Goal: Task Accomplishment & Management: Use online tool/utility

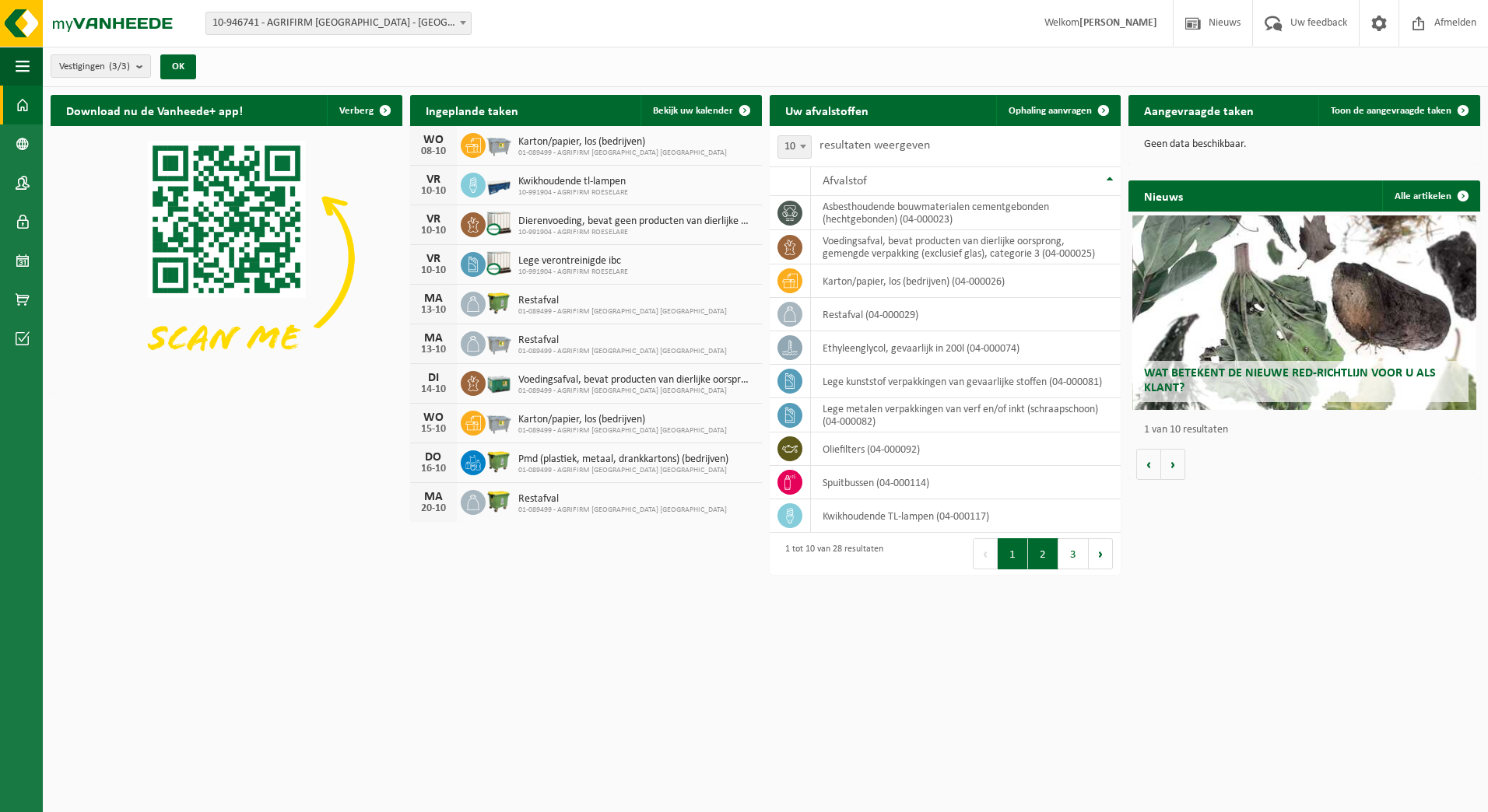
click at [1044, 564] on button "2" at bounding box center [1043, 553] width 31 height 31
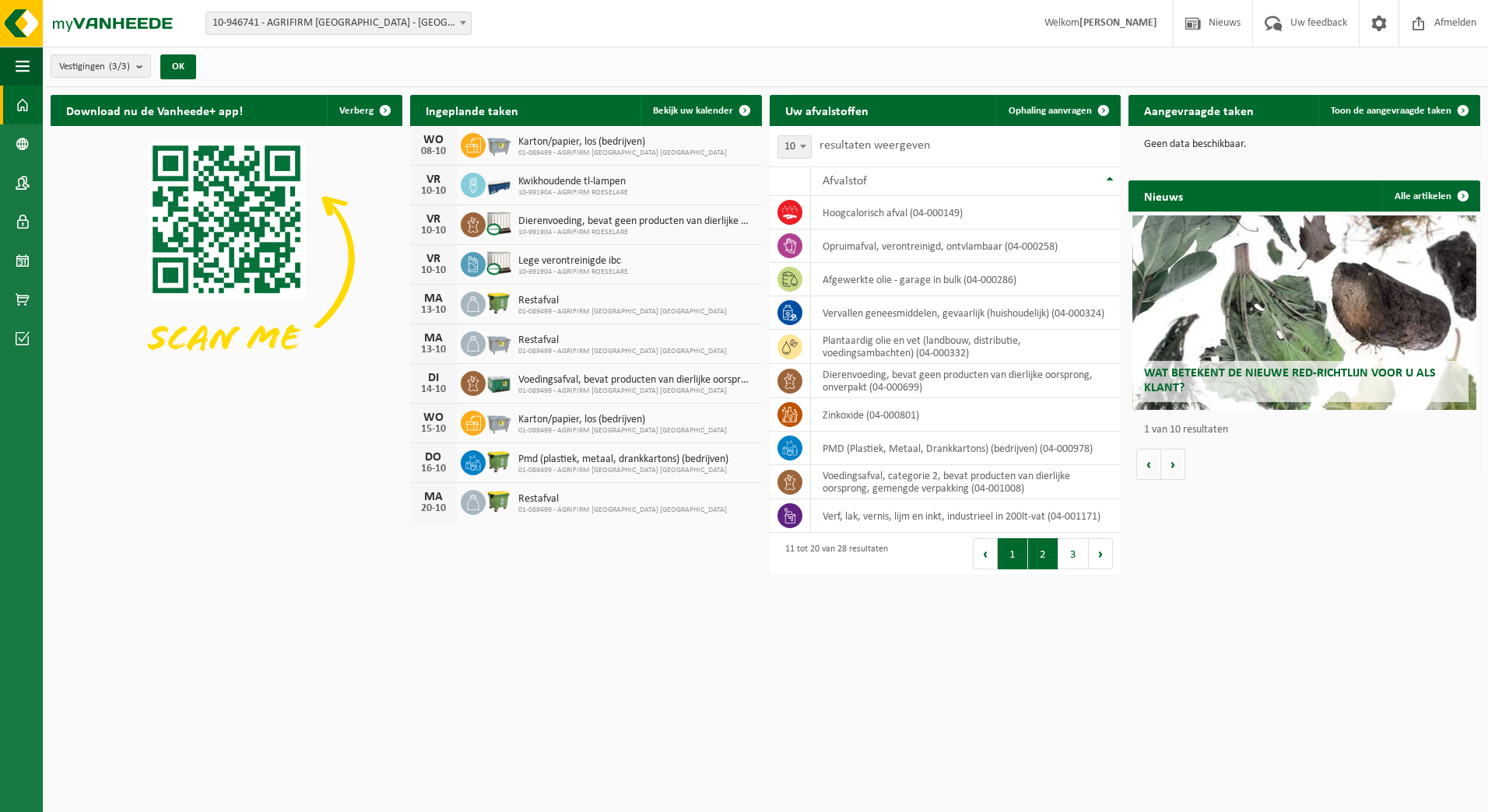
click at [1020, 554] on button "1" at bounding box center [1012, 553] width 31 height 31
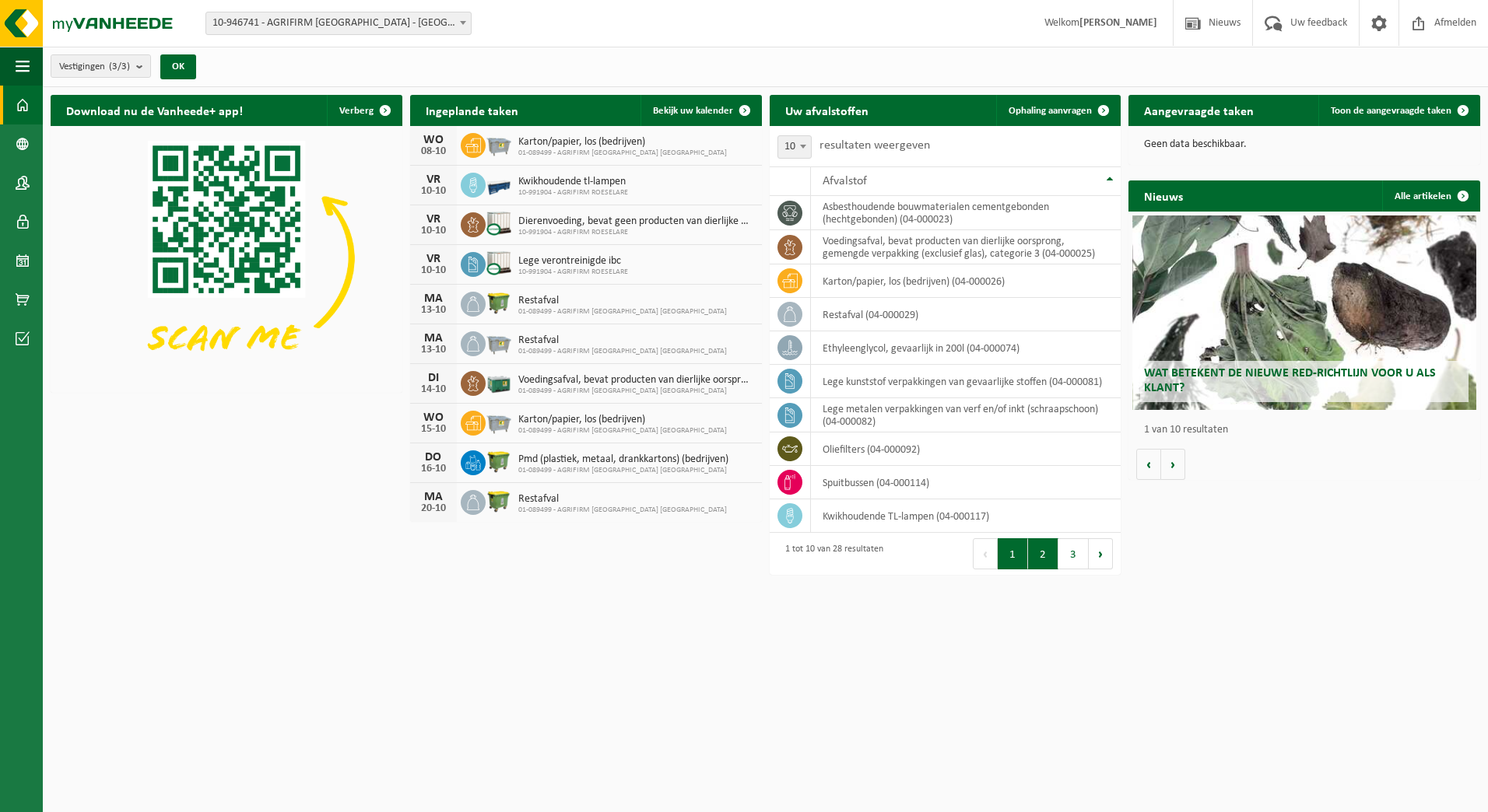
click at [1043, 556] on button "2" at bounding box center [1043, 553] width 31 height 31
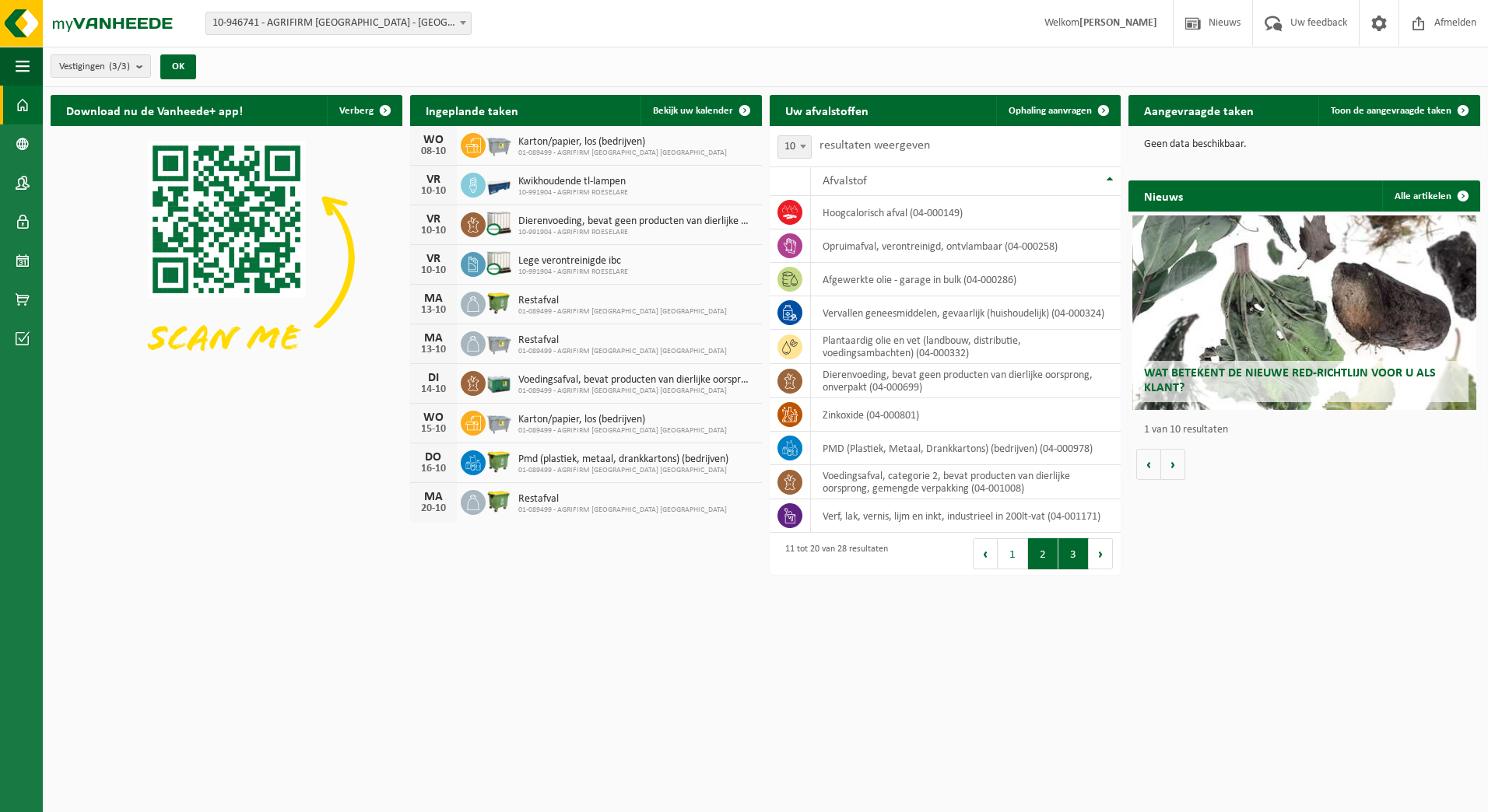
click at [1073, 554] on button "3" at bounding box center [1073, 553] width 31 height 31
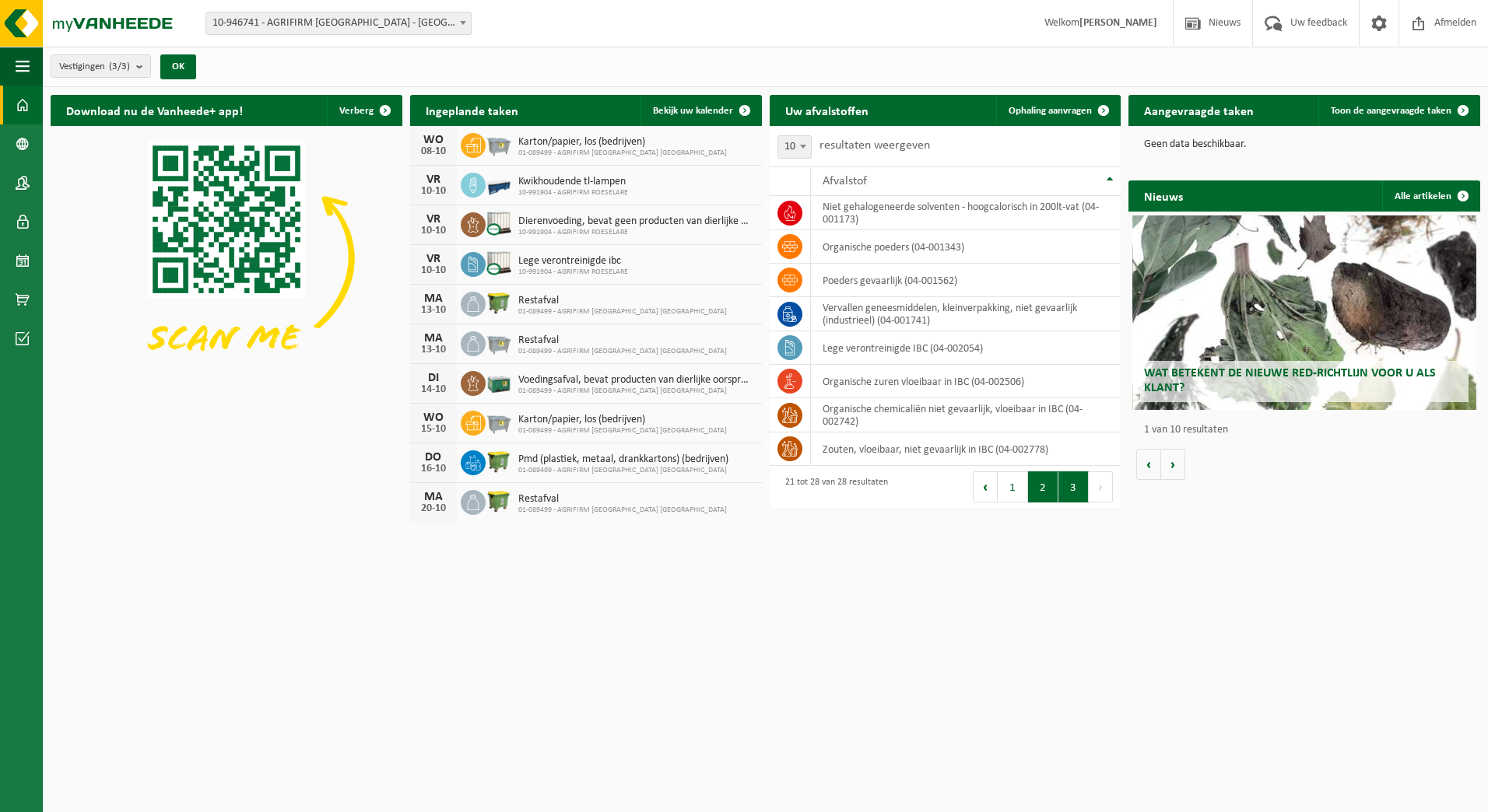
click at [1045, 488] on button "2" at bounding box center [1043, 487] width 31 height 31
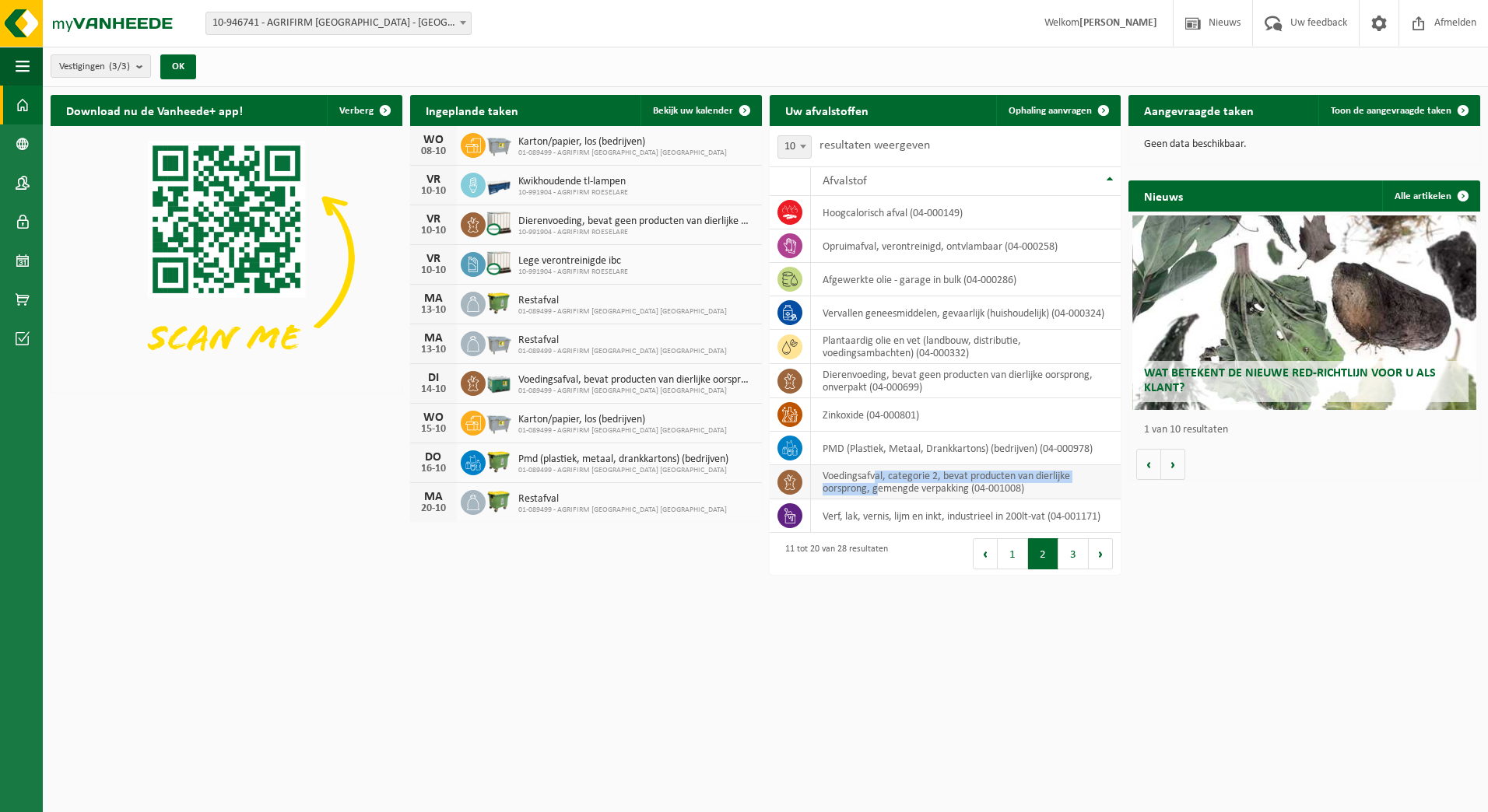
click at [877, 483] on td "voedingsafval, categorie 2, bevat producten van dierlijke oorsprong, gemengde v…" at bounding box center [966, 481] width 311 height 34
click at [876, 485] on td "voedingsafval, categorie 2, bevat producten van dierlijke oorsprong, gemengde v…" at bounding box center [966, 481] width 311 height 34
click at [1065, 119] on link "Ophaling aanvragen" at bounding box center [1057, 110] width 123 height 31
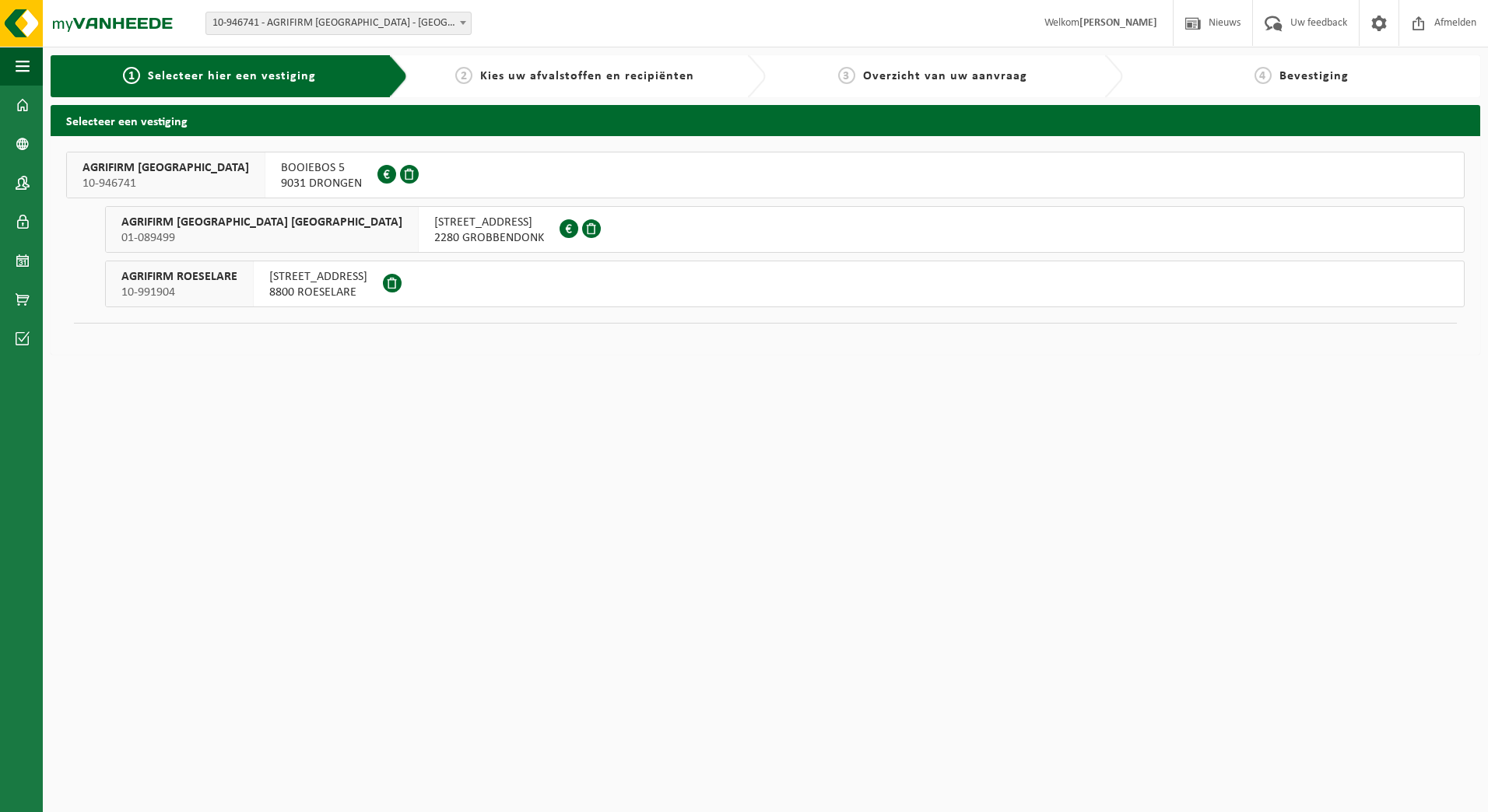
click at [434, 231] on span "2280 GROBBENDONK" at bounding box center [489, 239] width 110 height 16
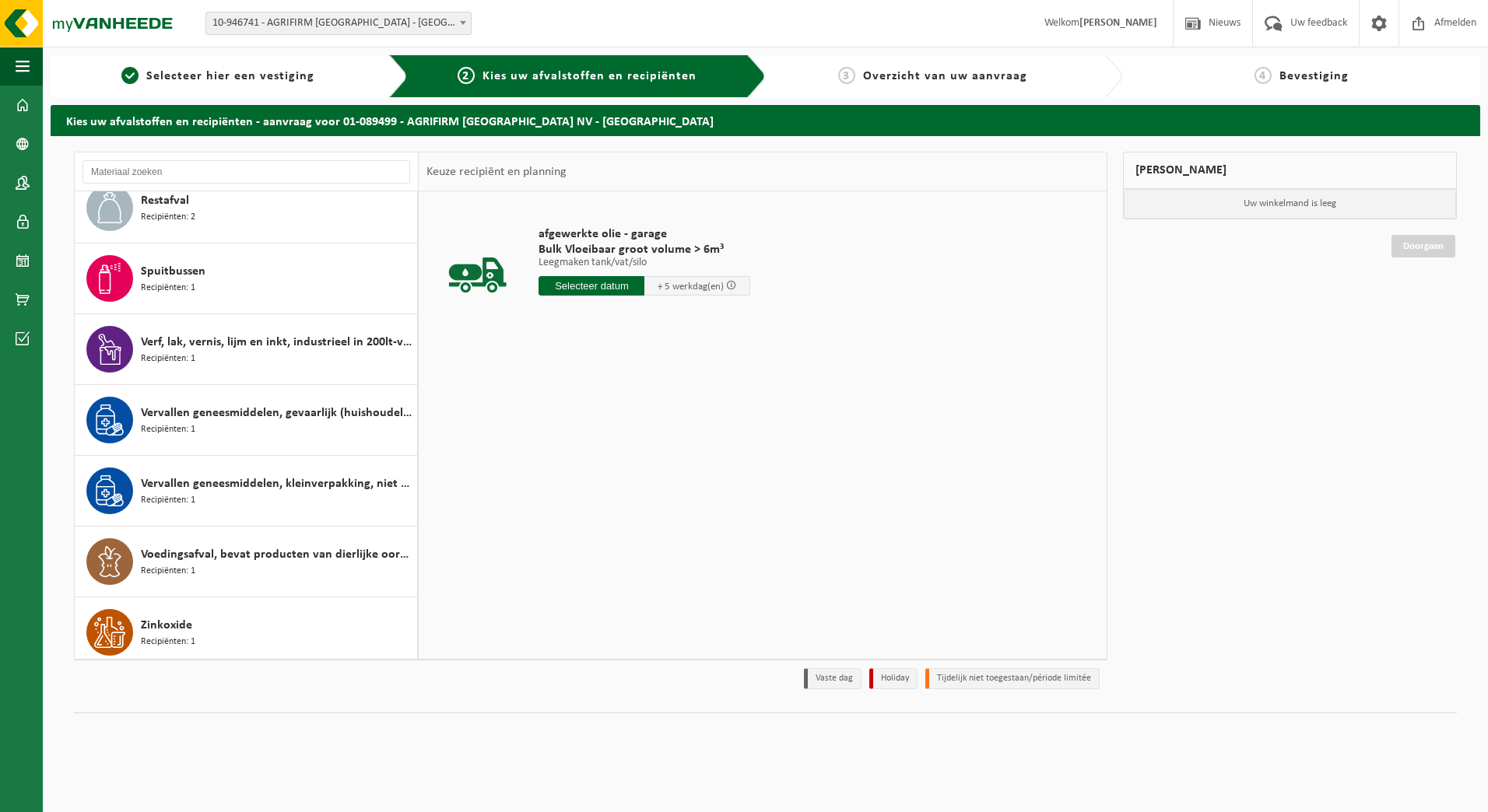
scroll to position [947, 0]
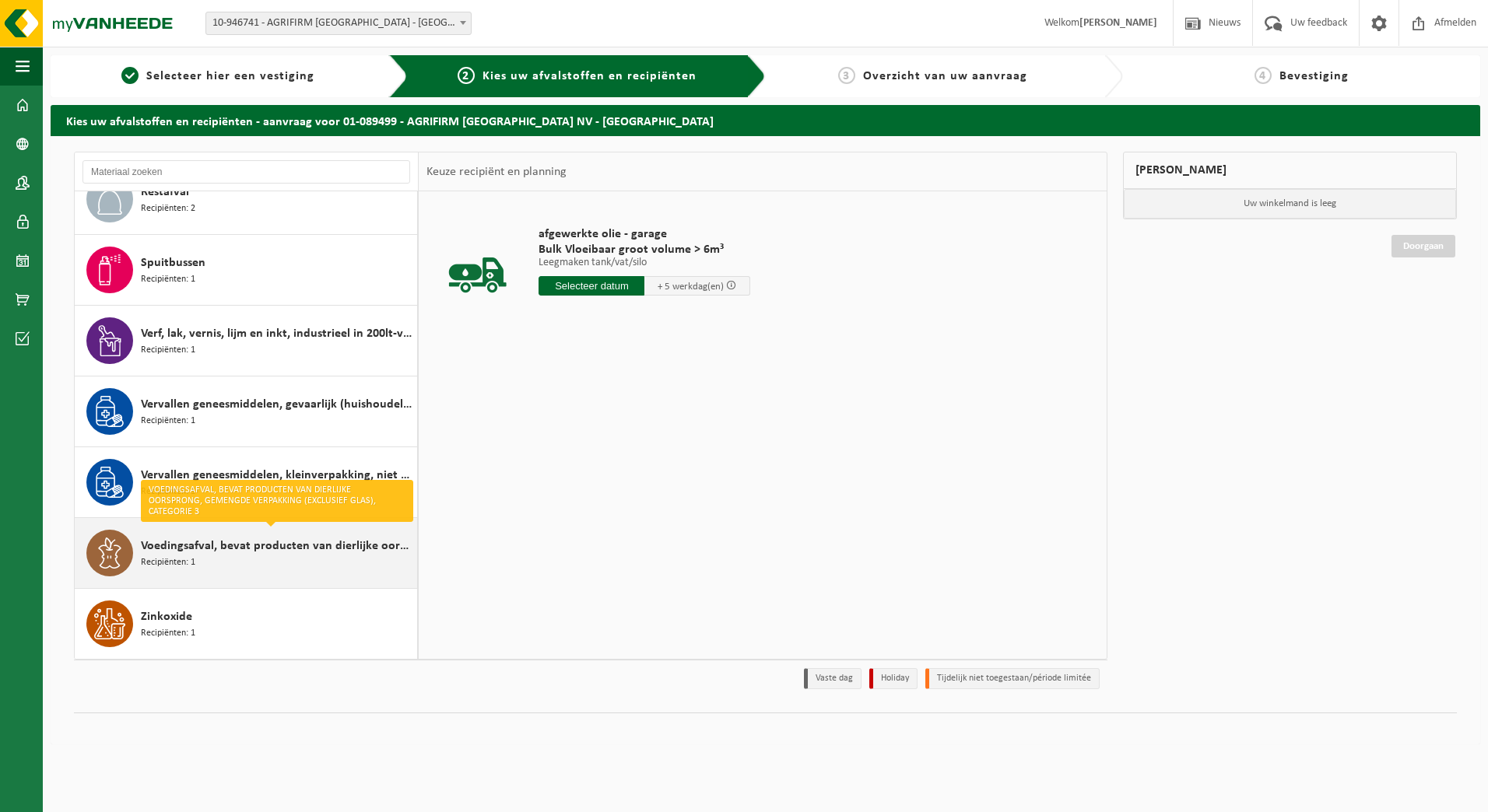
click at [279, 561] on div "Voedingsafval, bevat producten van dierlijke oorsprong, gemengde verpakking (ex…" at bounding box center [277, 552] width 272 height 46
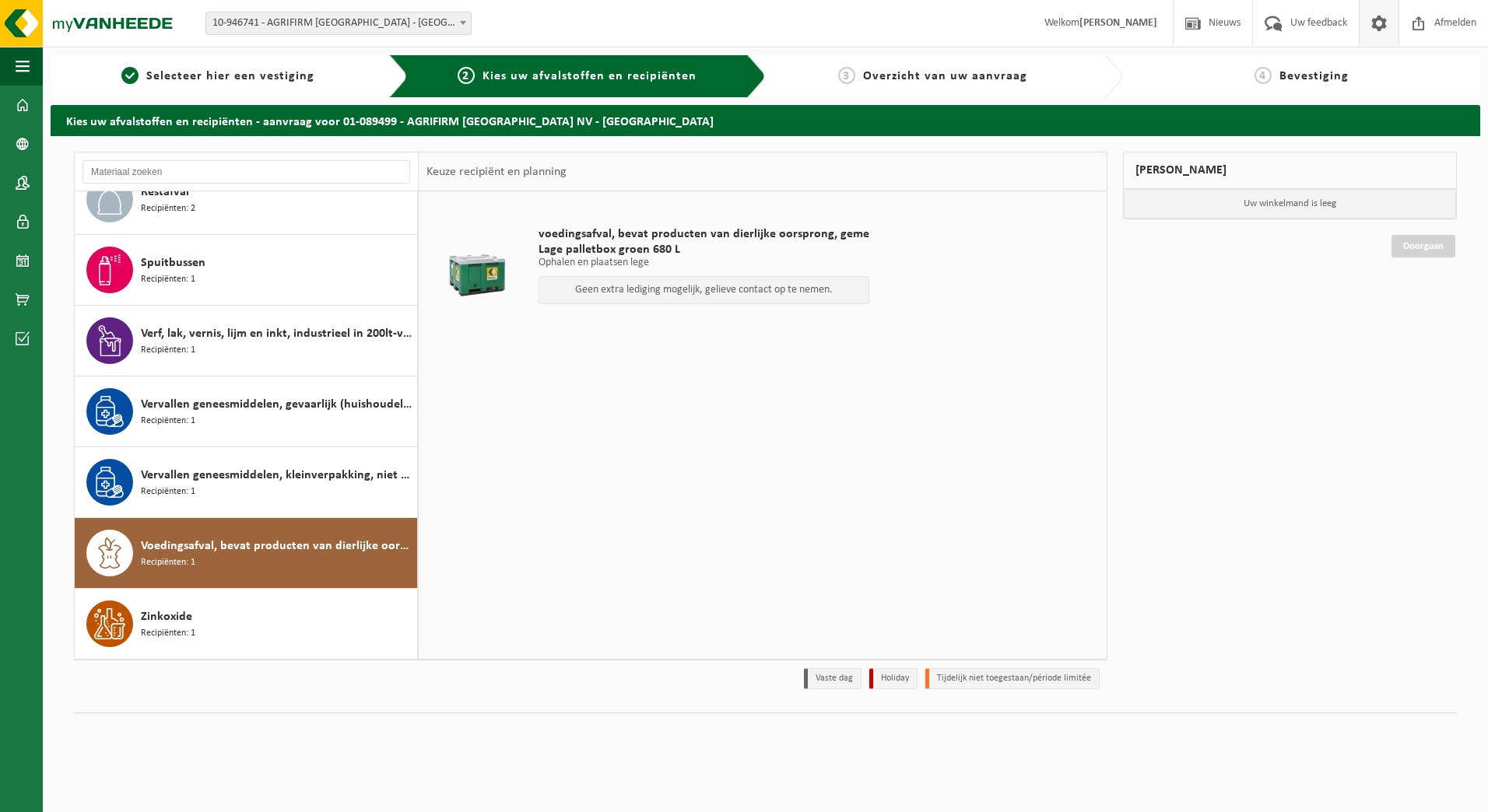
click at [1375, 29] on span at bounding box center [1378, 23] width 24 height 46
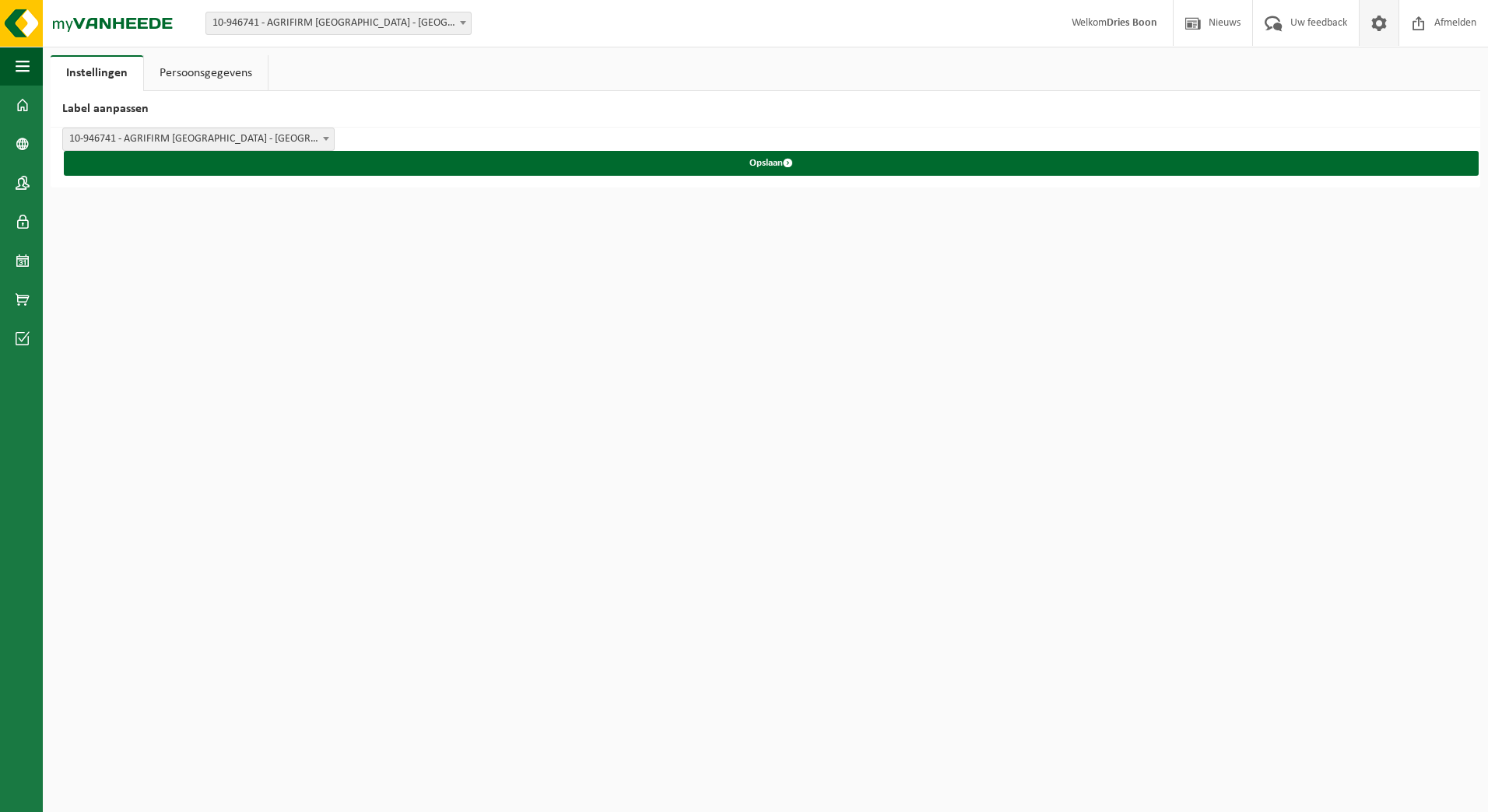
click at [1375, 29] on span at bounding box center [1378, 23] width 24 height 46
click at [1142, 25] on strong "Dries Boon" at bounding box center [1132, 23] width 51 height 11
click at [228, 74] on link "Persoonsgegevens" at bounding box center [205, 73] width 124 height 36
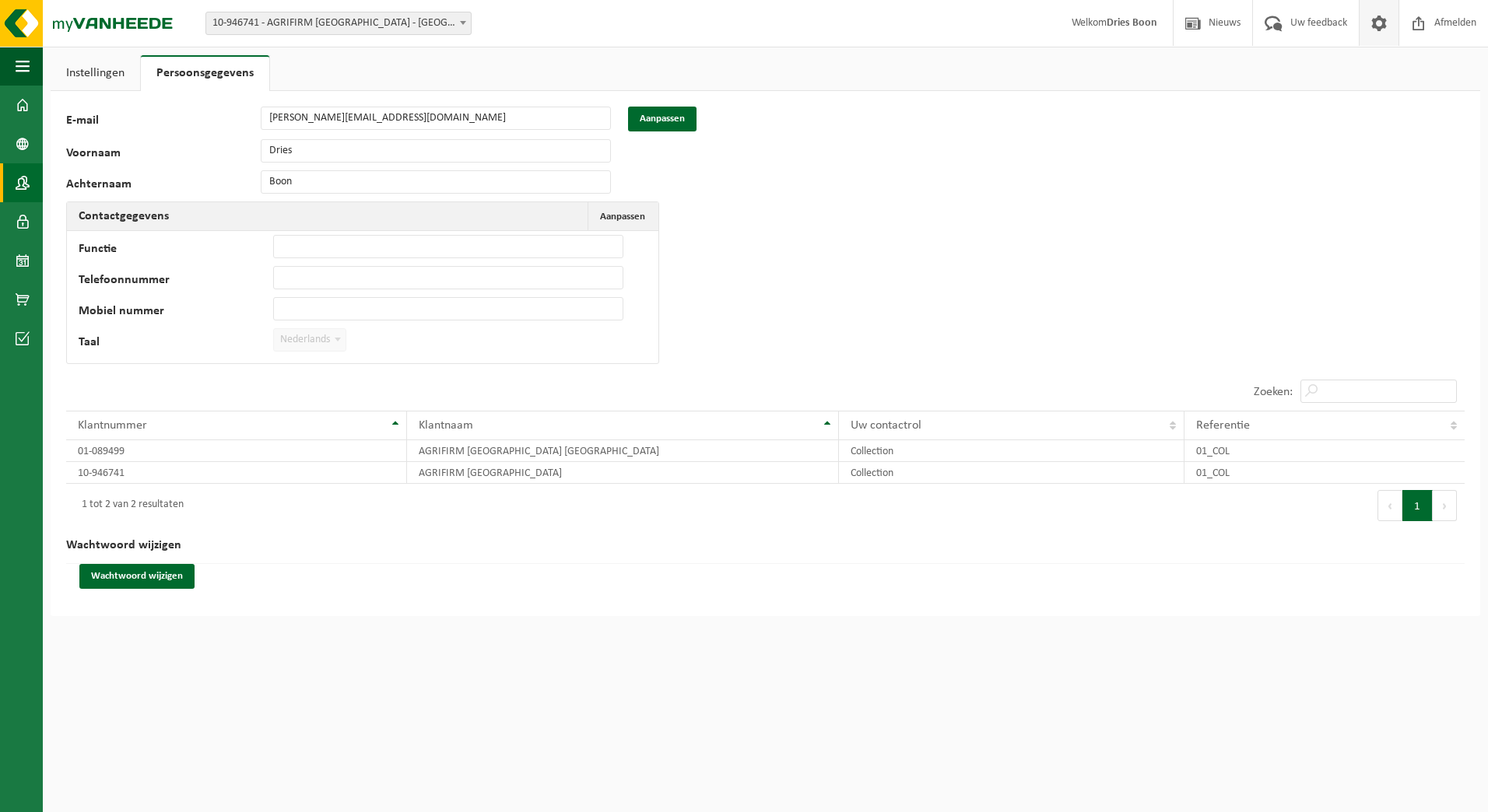
click at [18, 183] on span at bounding box center [23, 182] width 14 height 39
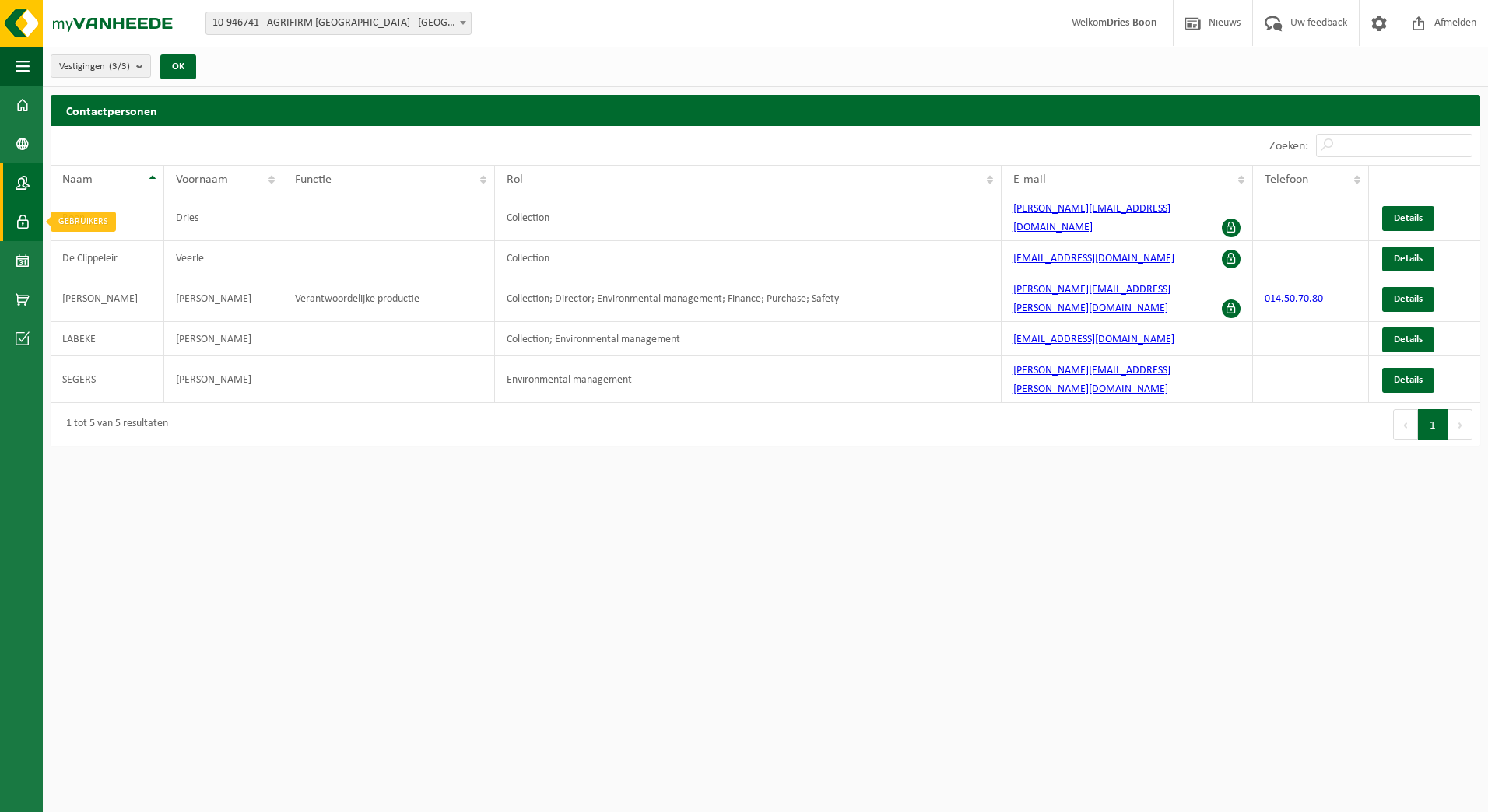
click at [23, 214] on span at bounding box center [23, 222] width 14 height 39
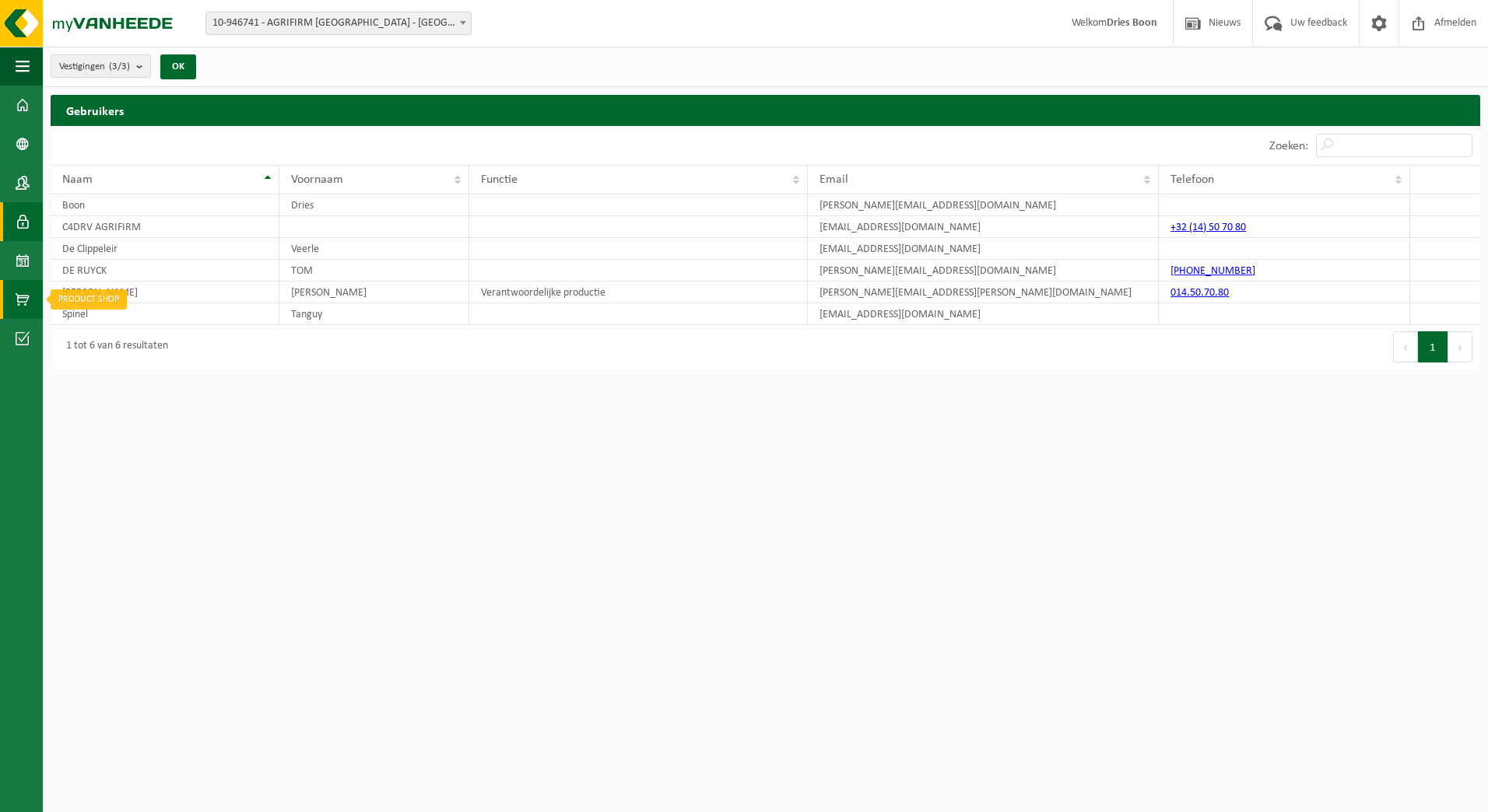
click at [25, 295] on span at bounding box center [23, 299] width 14 height 39
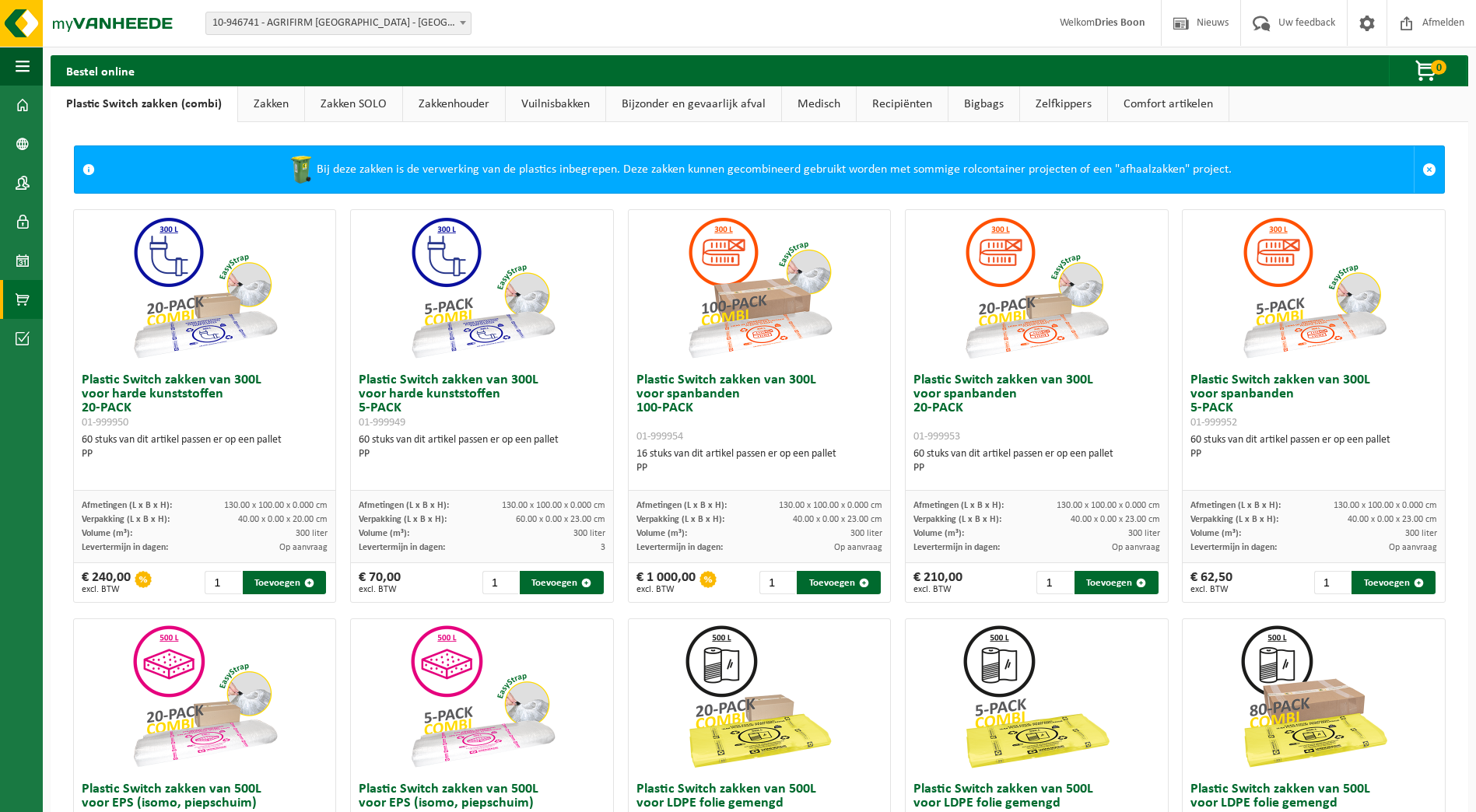
click at [24, 335] on span at bounding box center [23, 338] width 14 height 39
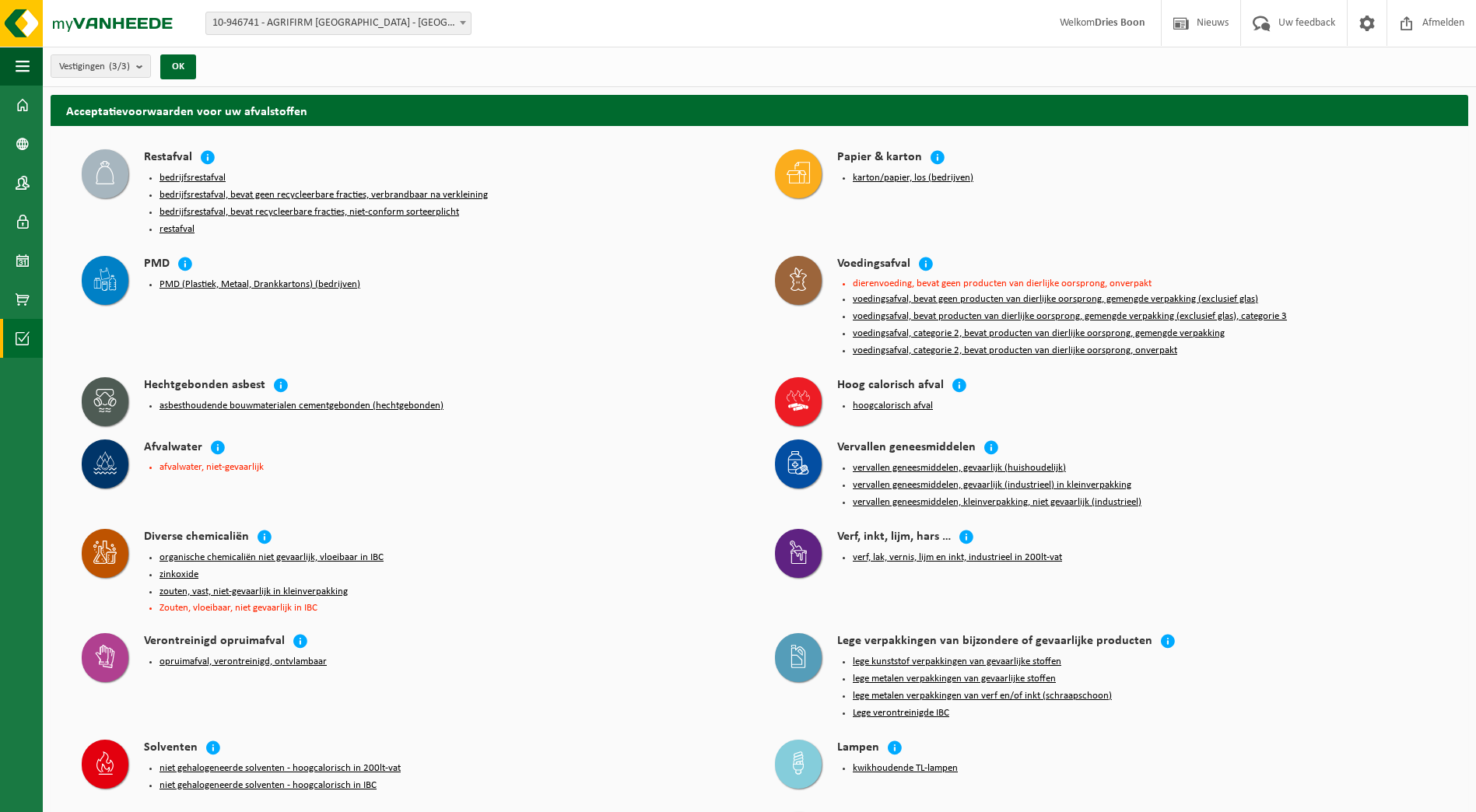
click at [1174, 327] on button "voedingsafval, categorie 2, bevat producten van dierlijke oorsprong, gemengde v…" at bounding box center [1038, 333] width 372 height 12
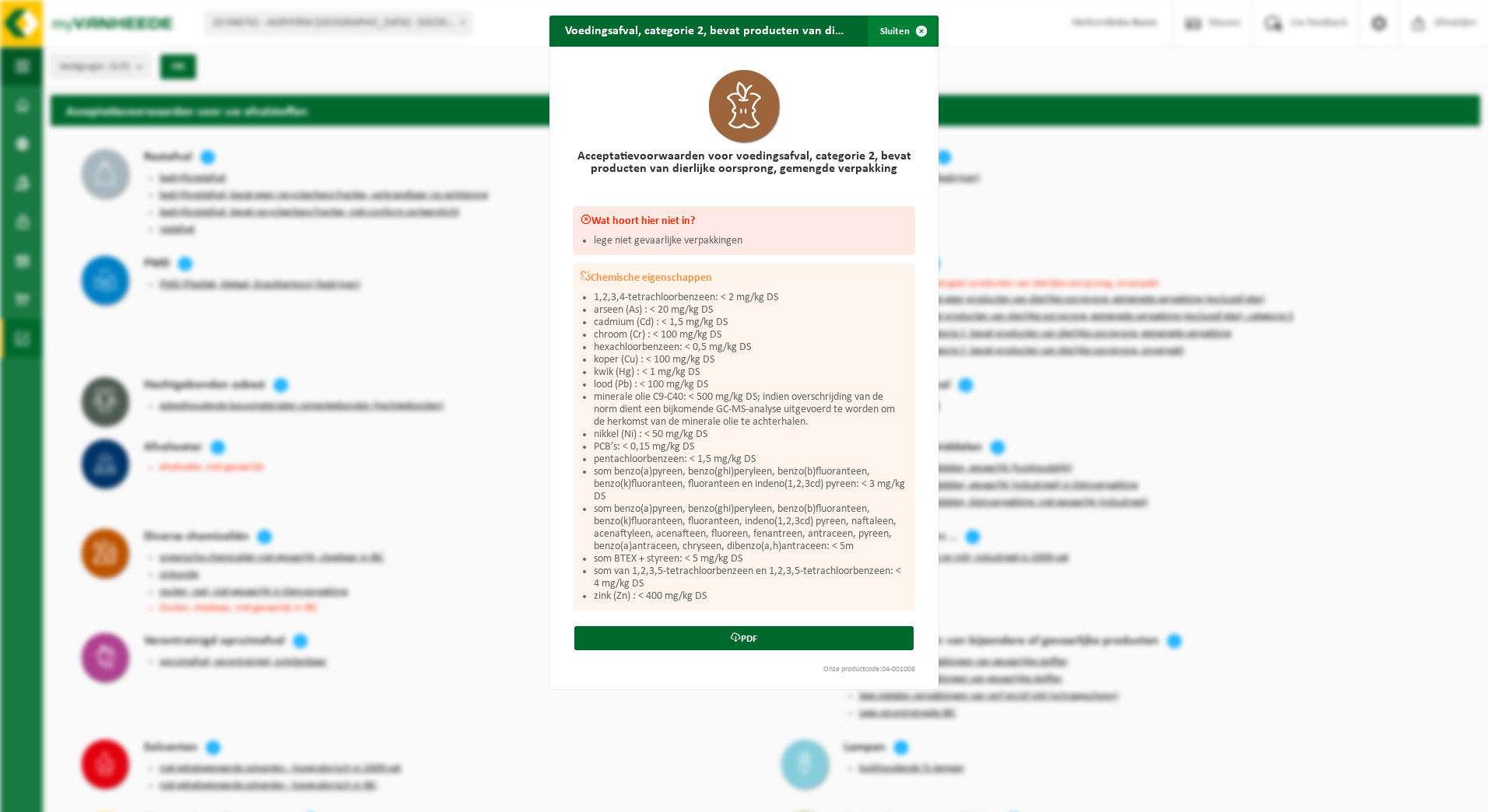
click at [915, 35] on span "button" at bounding box center [920, 31] width 31 height 31
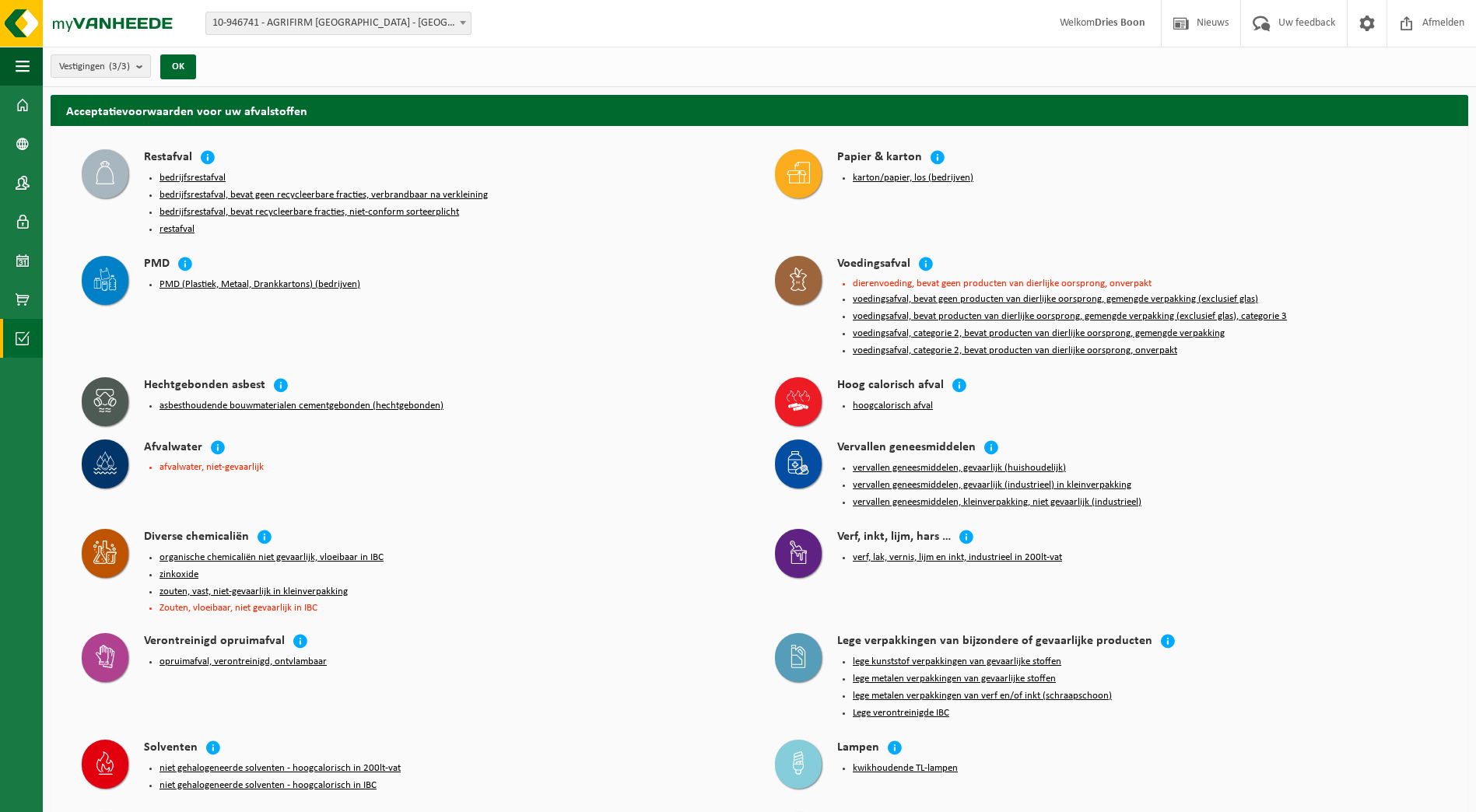
click at [465, 25] on span at bounding box center [463, 22] width 16 height 20
select select "9382"
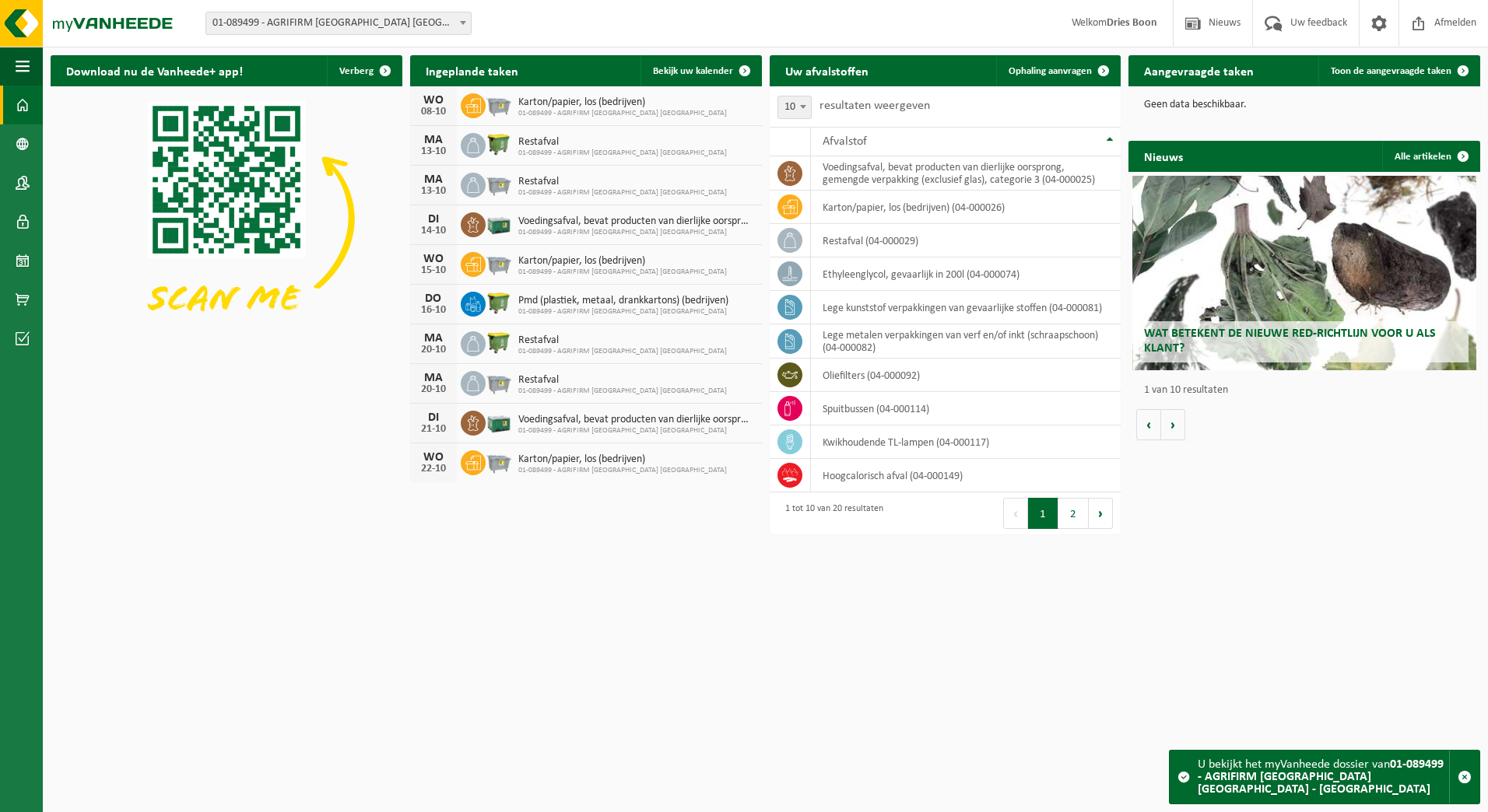
click at [455, 25] on span at bounding box center [463, 22] width 16 height 20
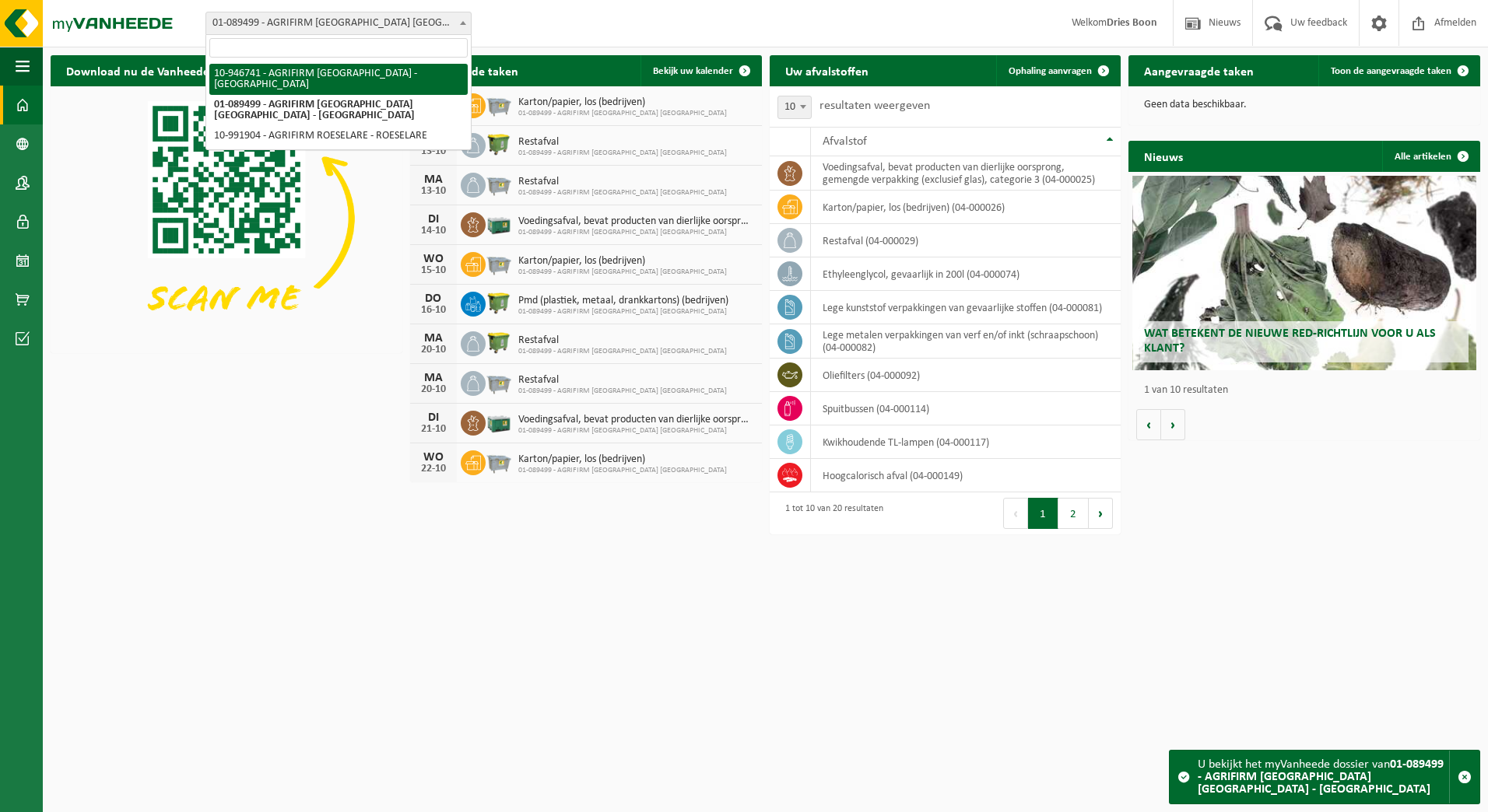
select select "143387"
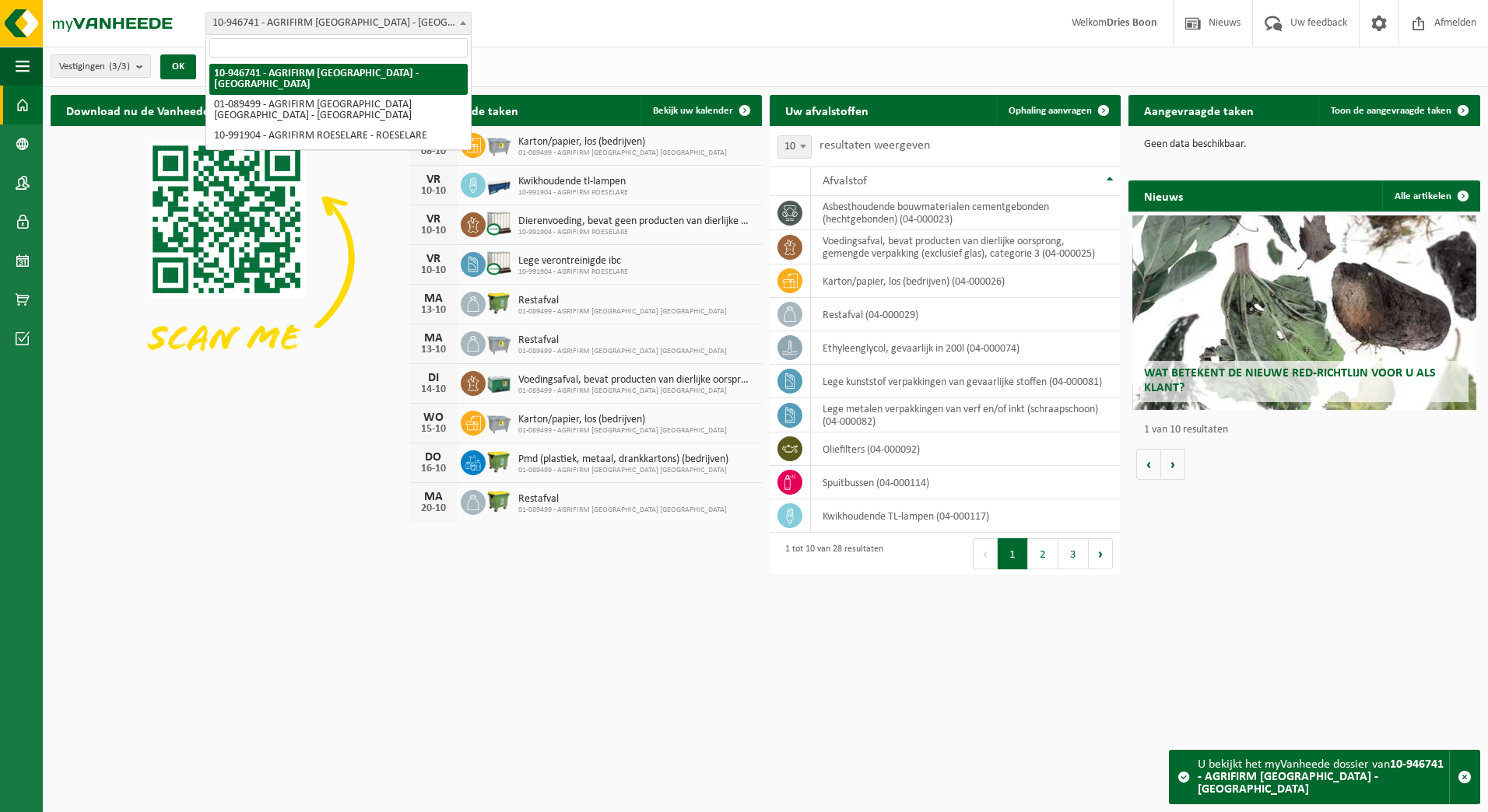
click at [461, 21] on b at bounding box center [462, 23] width 6 height 4
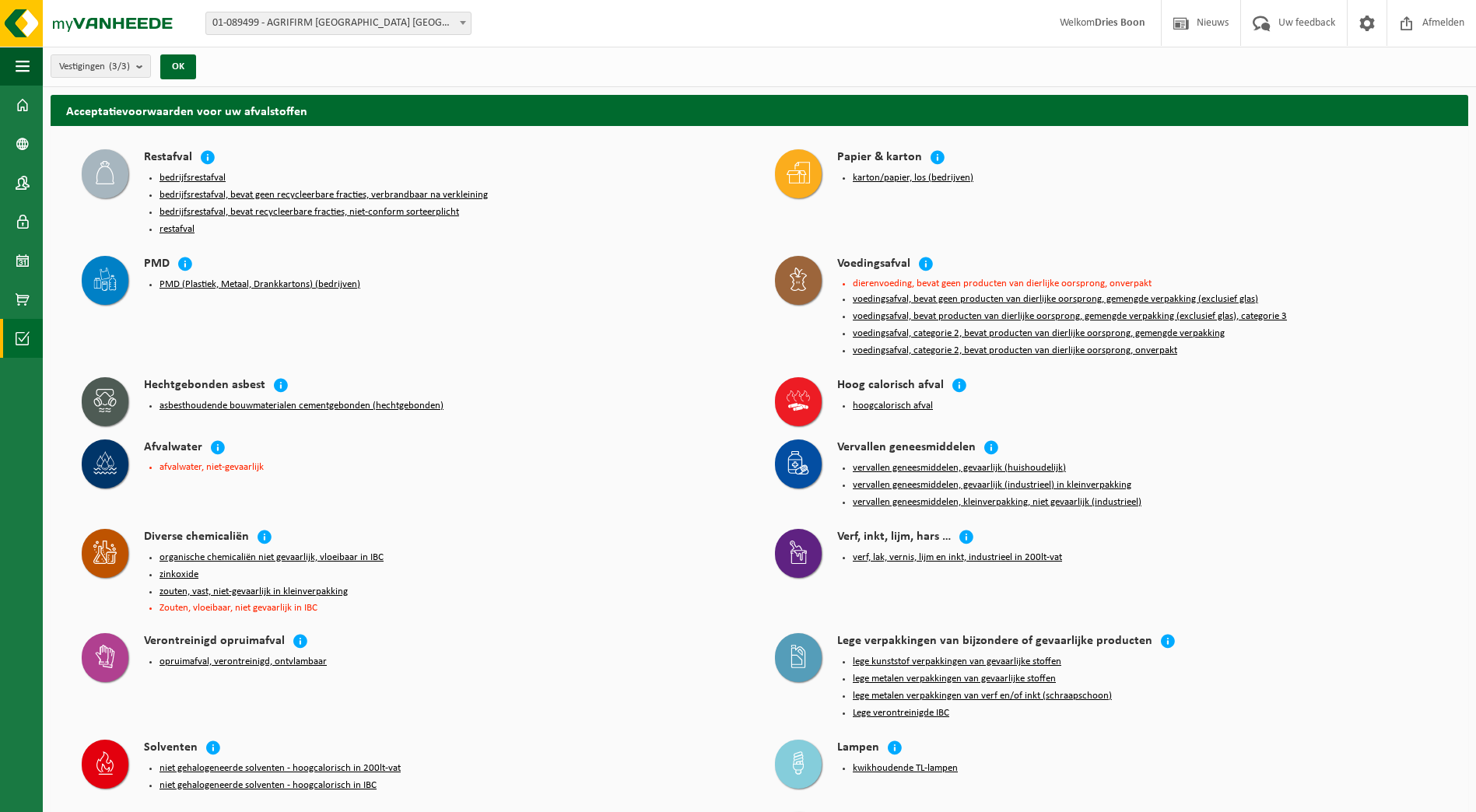
select select "9382"
